Goal: Task Accomplishment & Management: Manage account settings

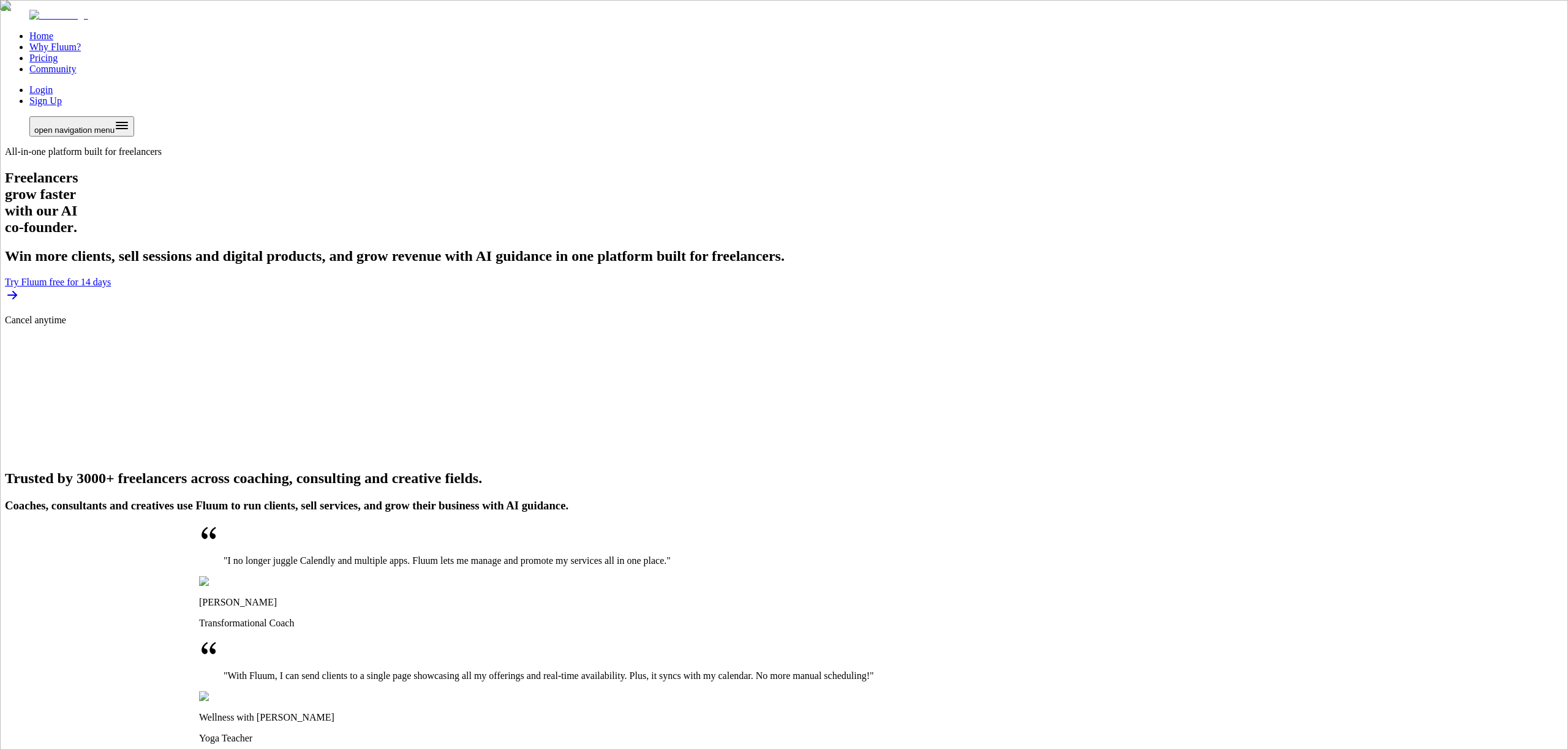
click at [53, 84] on link "Login" at bounding box center [41, 89] width 24 height 11
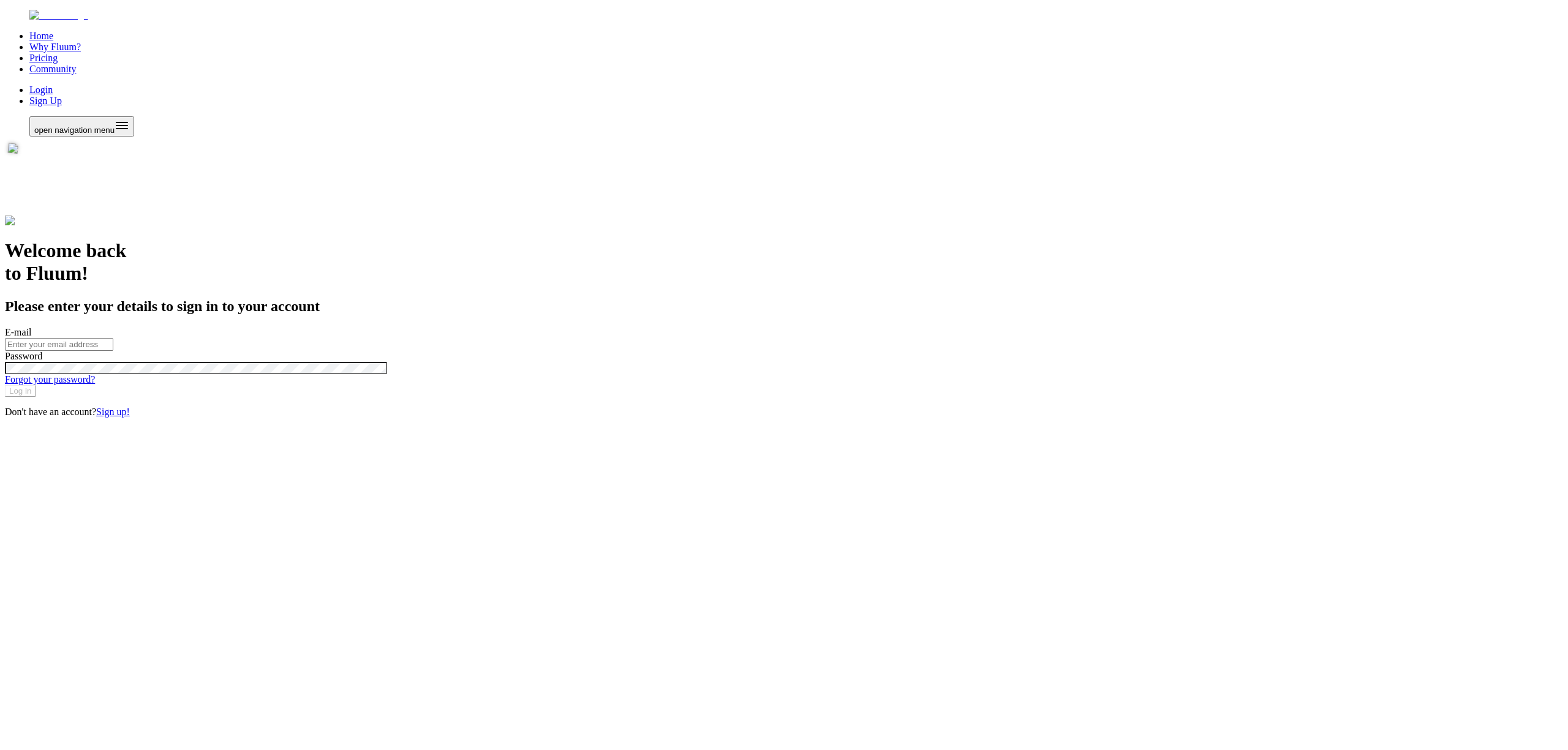
click at [113, 338] on input "E-mail" at bounding box center [59, 345] width 108 height 13
type input "admin@zen-pass.com"
click at [5, 385] on button "Log in" at bounding box center [20, 391] width 31 height 11
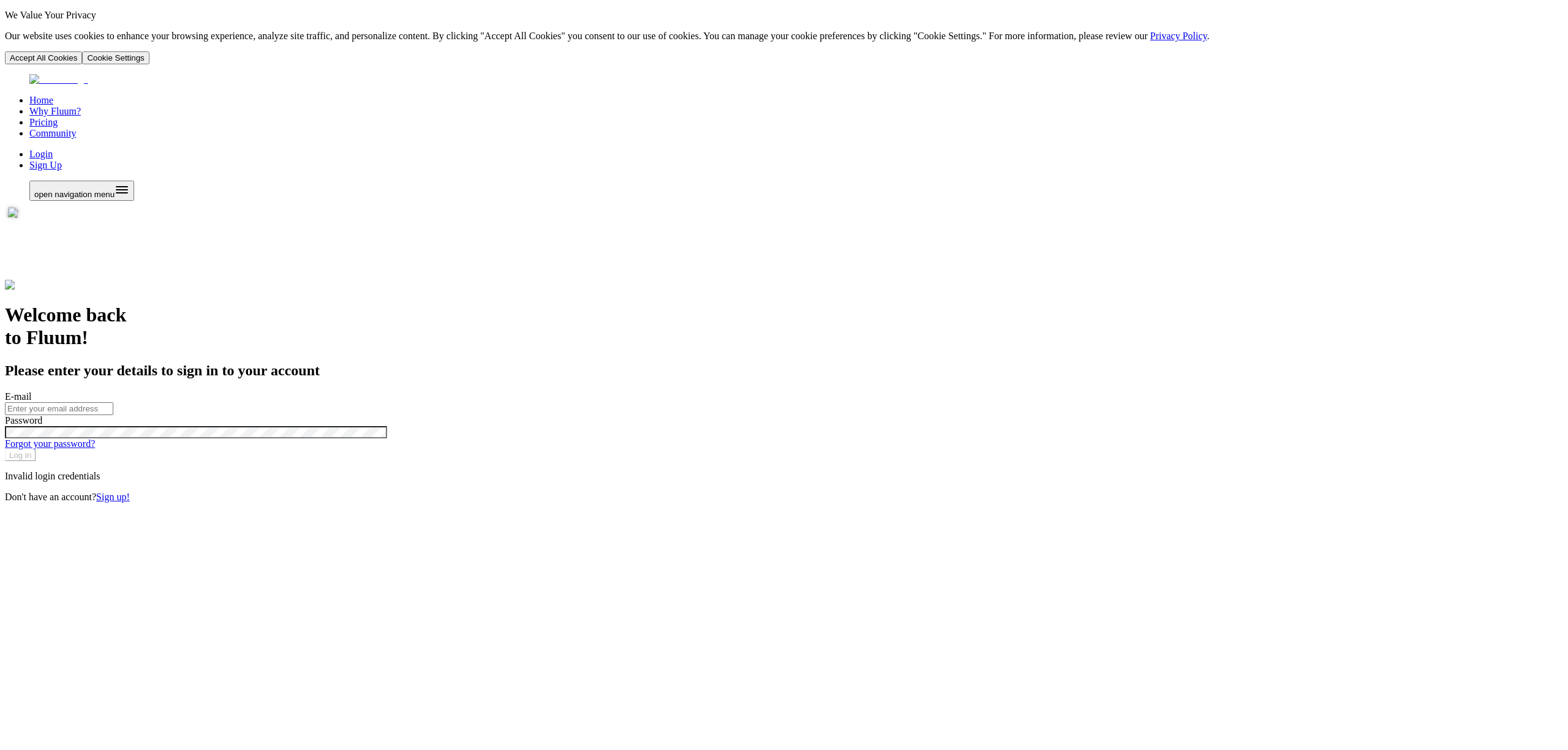
click at [113, 402] on input "E-mail" at bounding box center [59, 409] width 108 height 13
type input "admin@zen-pass.com"
click at [879, 426] on div at bounding box center [784, 432] width 1558 height 12
click at [5, 450] on button "Log in" at bounding box center [20, 455] width 31 height 11
